Goal: Information Seeking & Learning: Learn about a topic

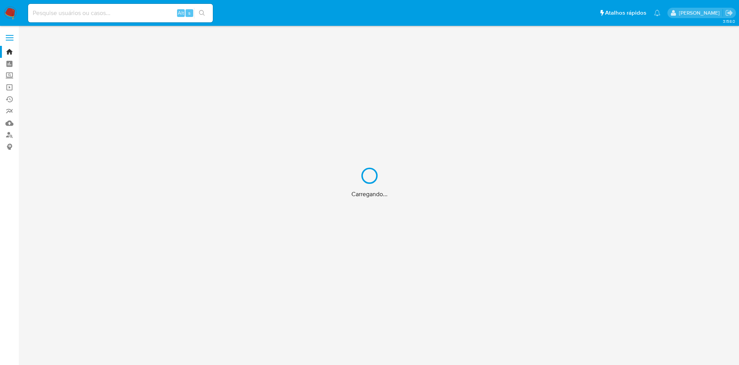
click at [105, 19] on div "Carregando..." at bounding box center [369, 182] width 739 height 365
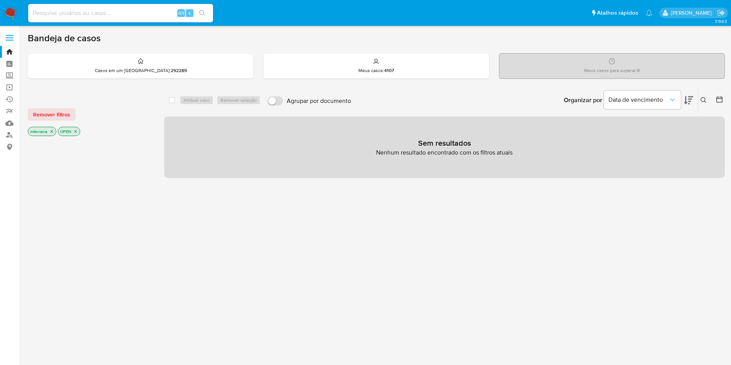
click at [92, 15] on input at bounding box center [120, 13] width 185 height 10
type input "shop_magno"
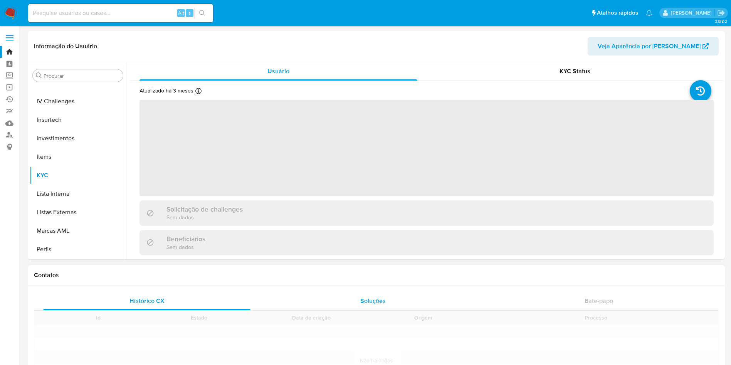
scroll to position [362, 0]
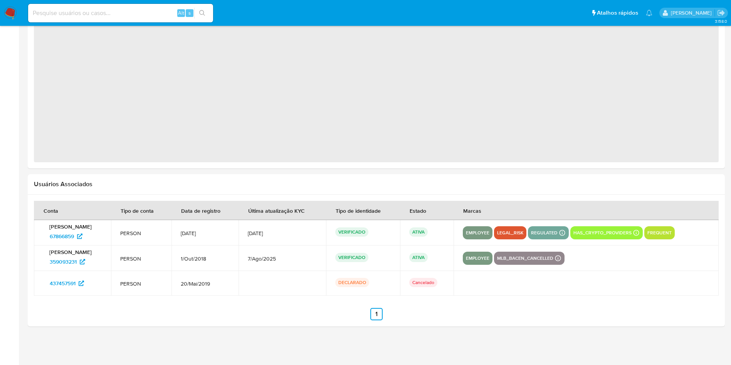
select select "10"
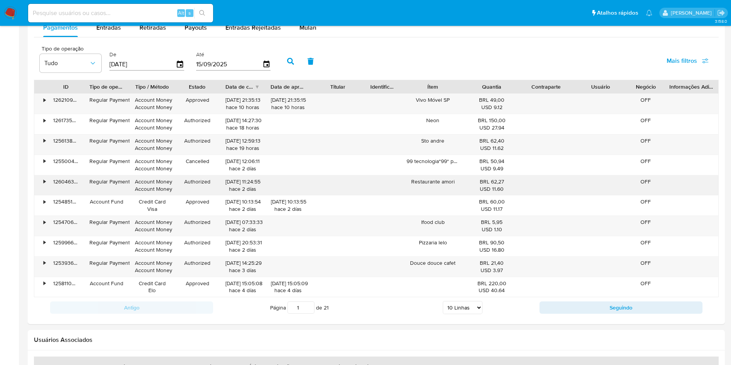
scroll to position [646, 0]
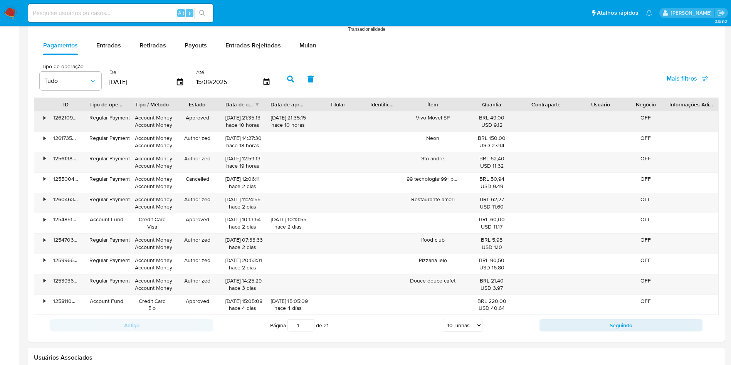
click at [44, 116] on div "•" at bounding box center [45, 117] width 2 height 7
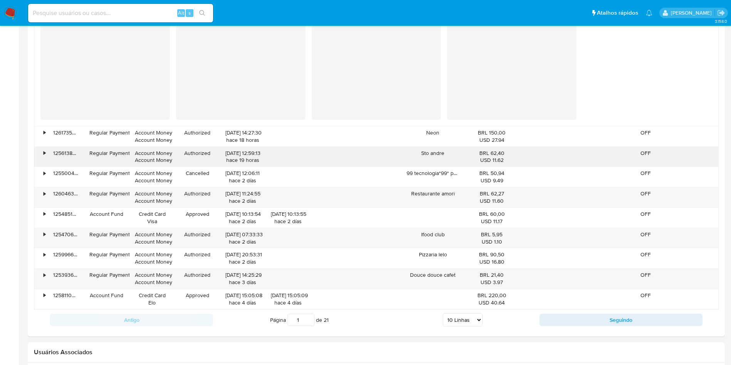
scroll to position [794, 0]
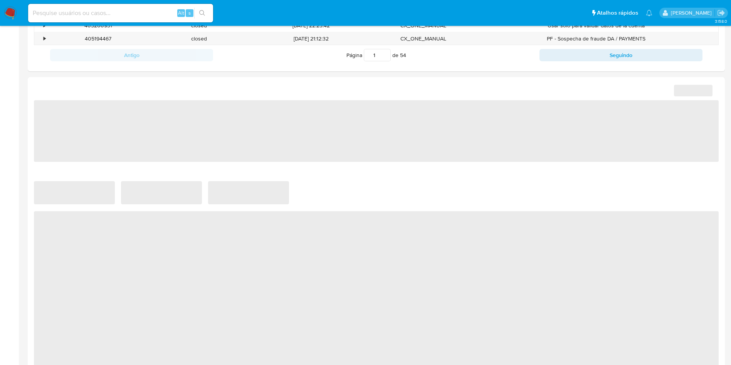
scroll to position [277, 0]
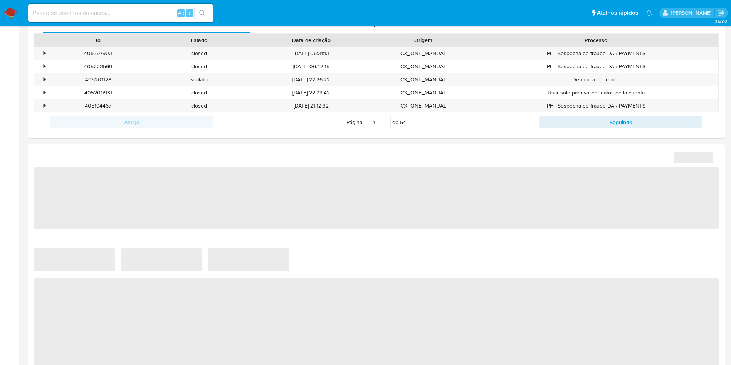
select select "10"
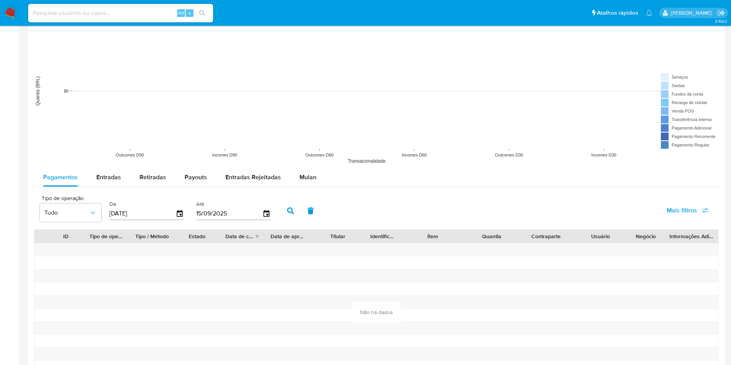
scroll to position [624, 0]
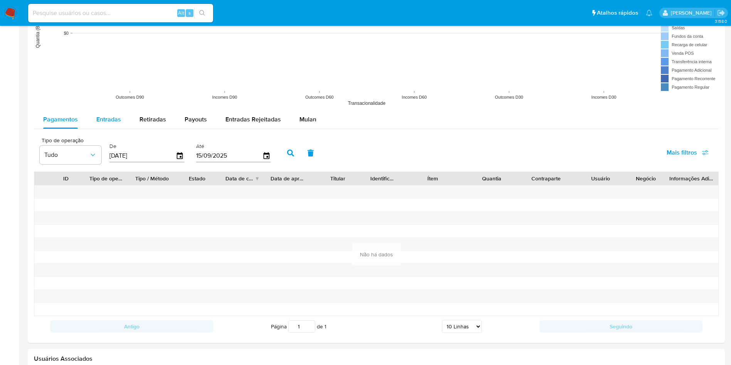
click at [114, 115] on span "Entradas" at bounding box center [108, 119] width 25 height 9
select select "10"
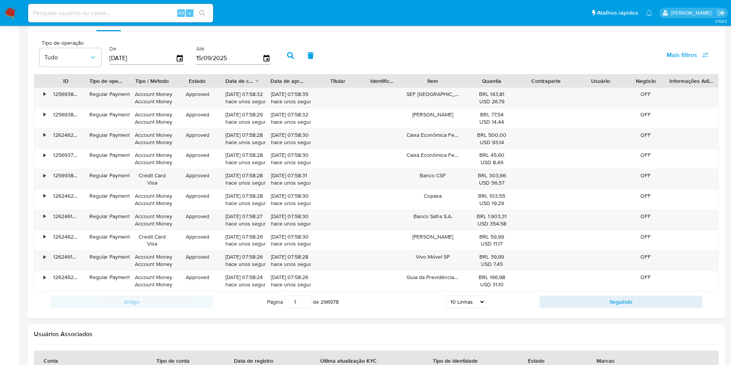
scroll to position [739, 0]
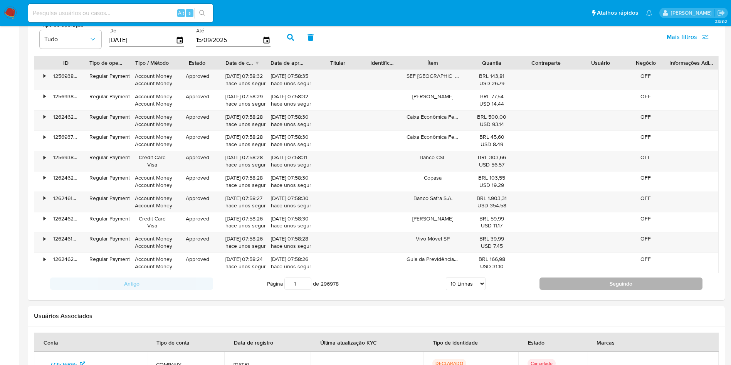
click at [612, 284] on button "Seguindo" at bounding box center [620, 283] width 163 height 12
type input "2"
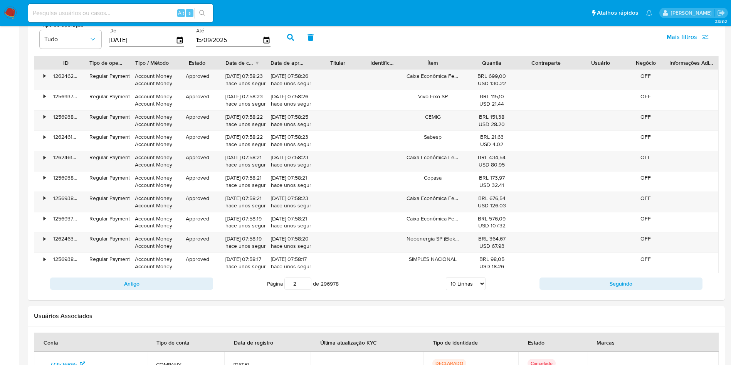
drag, startPoint x: 471, startPoint y: 64, endPoint x: 479, endPoint y: 65, distance: 7.9
click at [479, 65] on div "Quantia" at bounding box center [492, 63] width 44 height 8
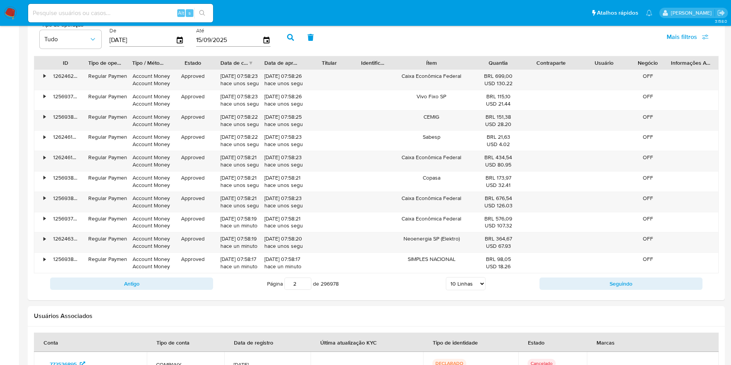
drag, startPoint x: 467, startPoint y: 64, endPoint x: 485, endPoint y: 68, distance: 17.8
click at [485, 68] on div "ID Tipo de operação Tipo / Método Estado Data de criação Data de aprovação Titu…" at bounding box center [376, 62] width 684 height 13
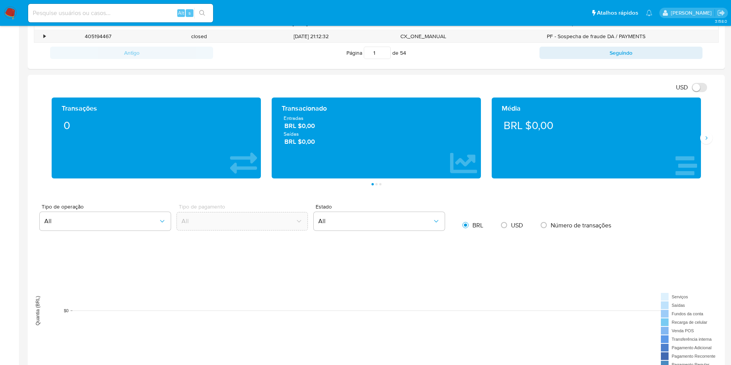
scroll to position [635, 0]
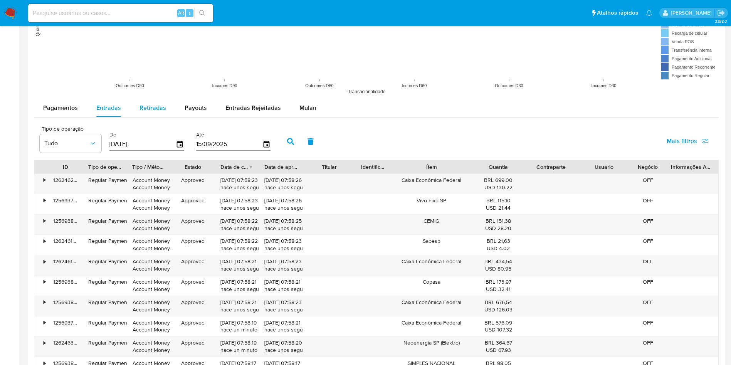
click at [139, 108] on span "Retiradas" at bounding box center [152, 107] width 27 height 9
select select "10"
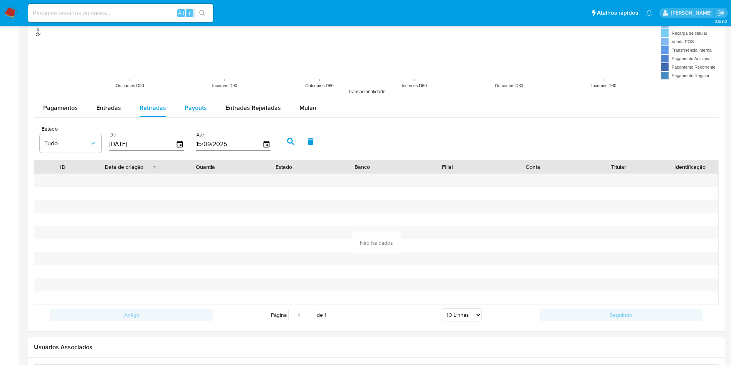
click at [199, 110] on span "Payouts" at bounding box center [195, 107] width 22 height 9
select select "10"
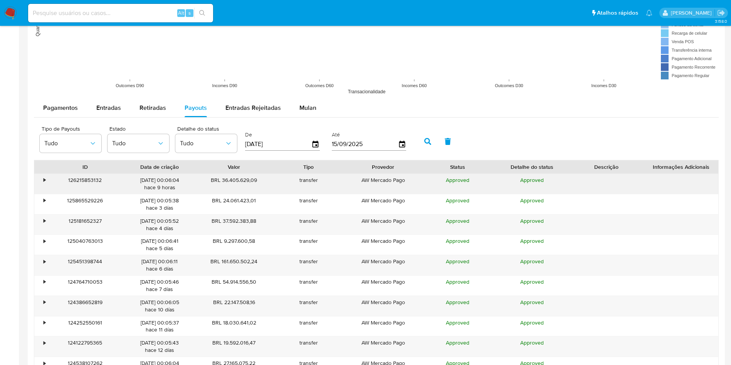
click at [47, 179] on div "•" at bounding box center [40, 184] width 13 height 20
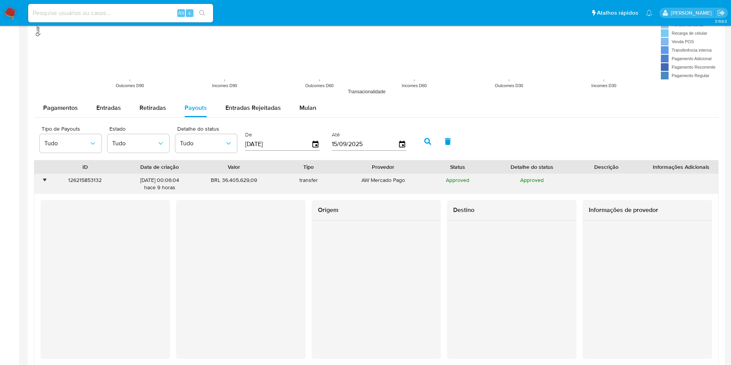
click at [47, 179] on div "•" at bounding box center [40, 184] width 13 height 20
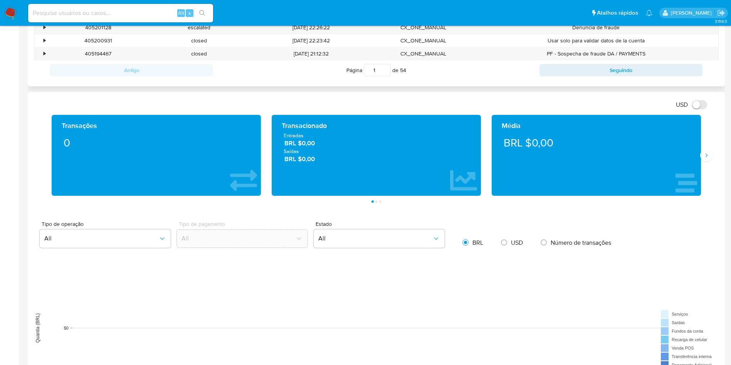
scroll to position [520, 0]
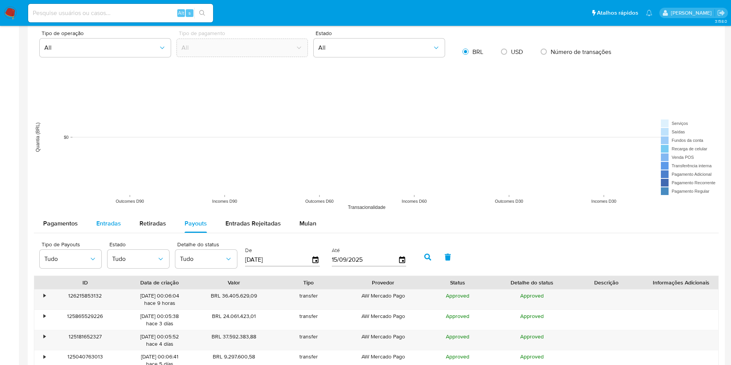
click at [112, 218] on div "Entradas" at bounding box center [108, 223] width 25 height 18
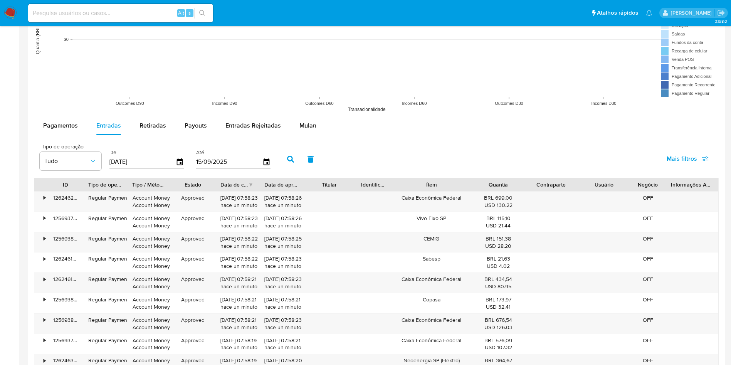
scroll to position [751, 0]
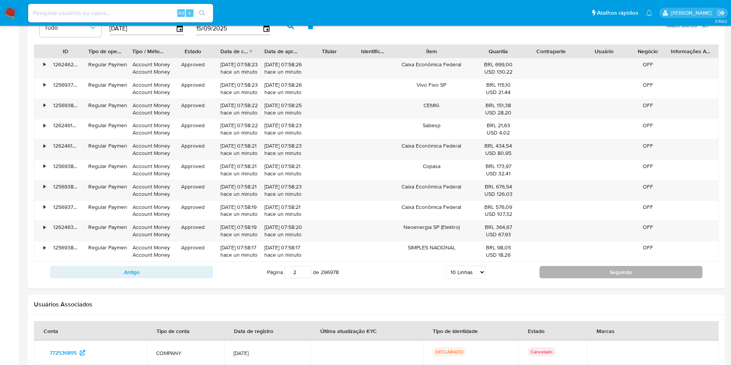
click at [563, 270] on button "Seguindo" at bounding box center [620, 272] width 163 height 12
type input "3"
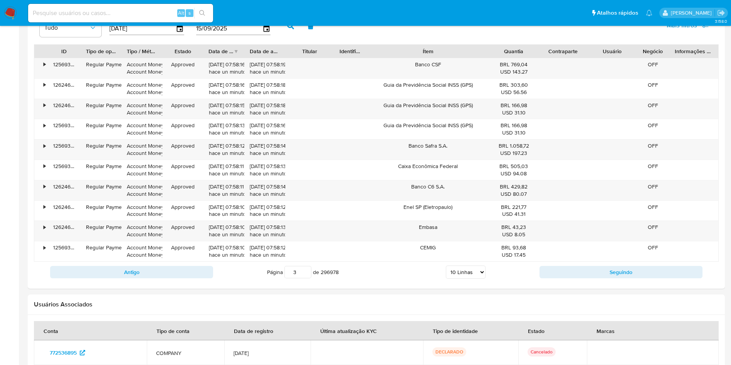
drag, startPoint x: 478, startPoint y: 50, endPoint x: 518, endPoint y: 56, distance: 41.3
click at [518, 56] on div "ID Tipo de operação Tipo / Método Estado Data de criação Data de aprovação Titu…" at bounding box center [376, 51] width 684 height 13
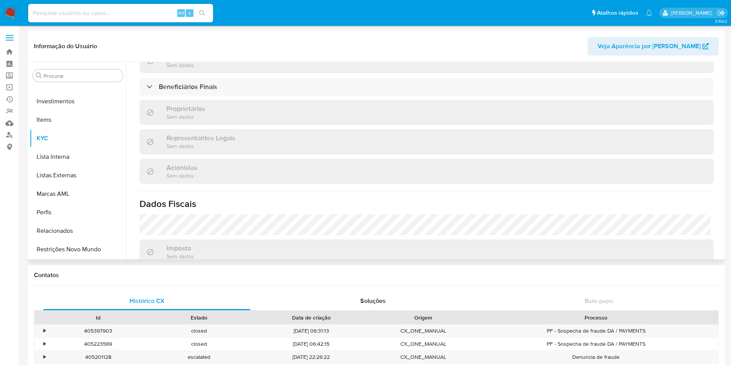
scroll to position [290, 0]
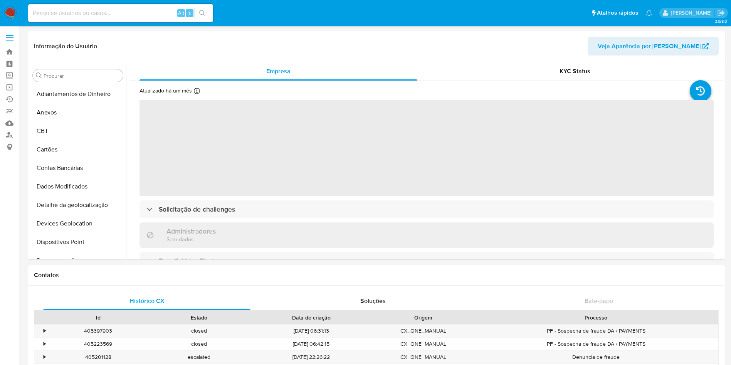
scroll to position [362, 0]
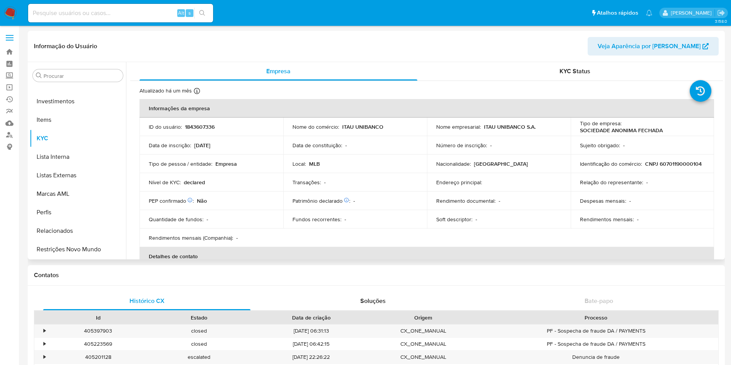
select select "10"
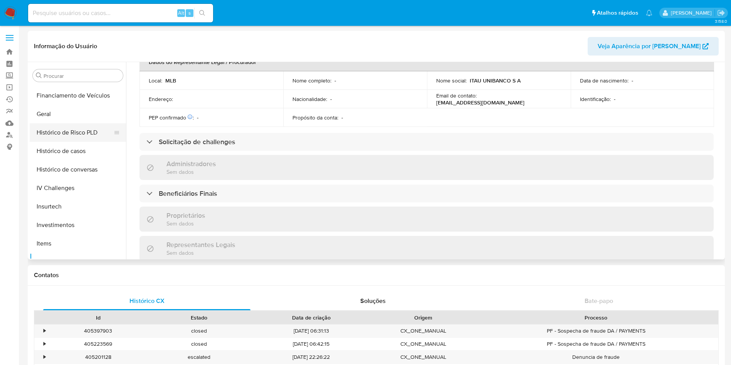
scroll to position [189, 0]
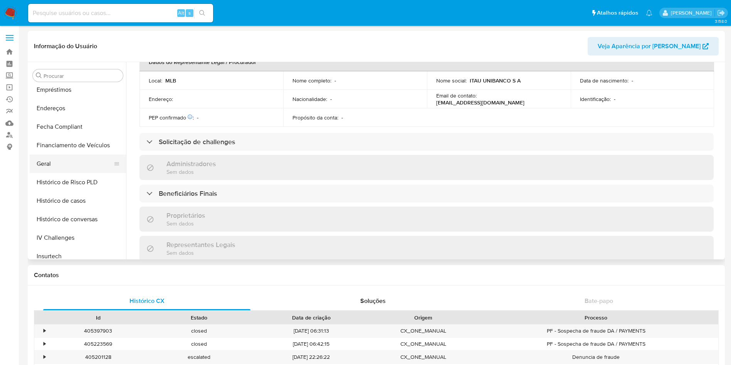
click at [59, 160] on button "Geral" at bounding box center [75, 163] width 90 height 18
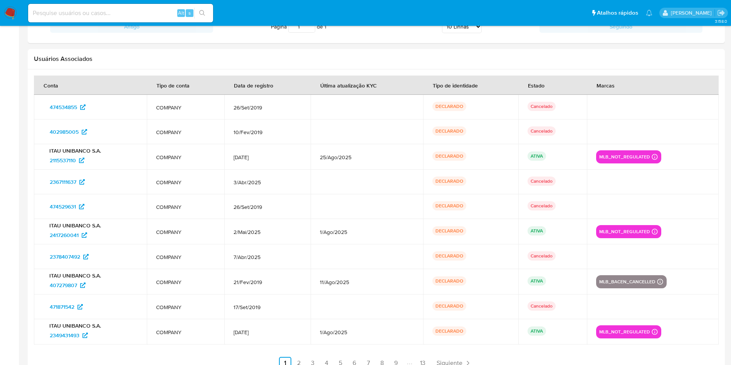
scroll to position [924, 0]
